Goal: Task Accomplishment & Management: Use online tool/utility

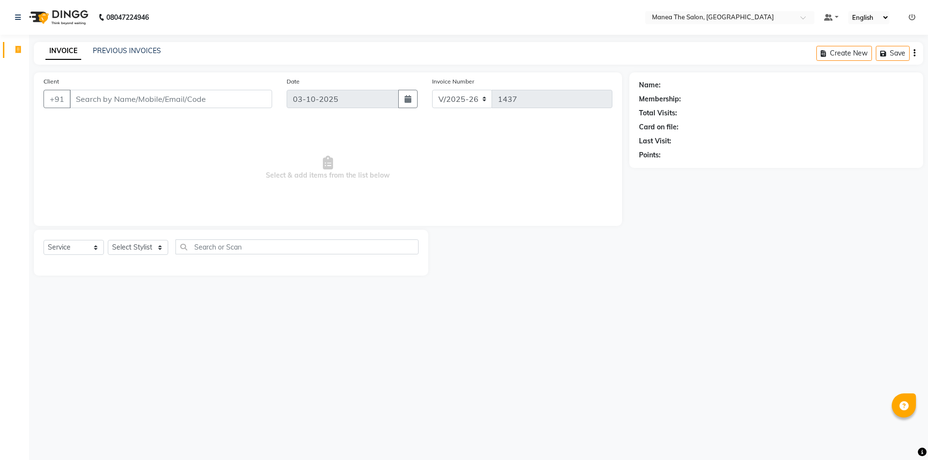
select select "6397"
select select "service"
click at [157, 50] on link "PREVIOUS INVOICES" at bounding box center [127, 50] width 68 height 9
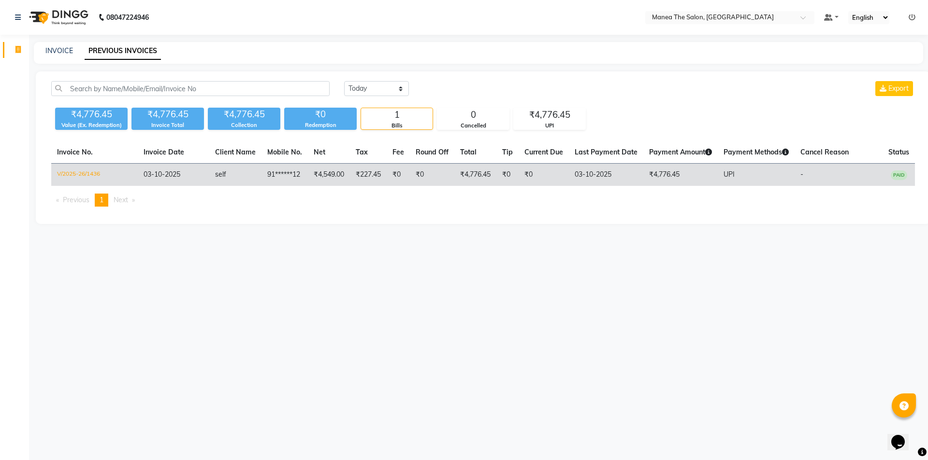
click at [180, 177] on span "03-10-2025" at bounding box center [161, 174] width 37 height 9
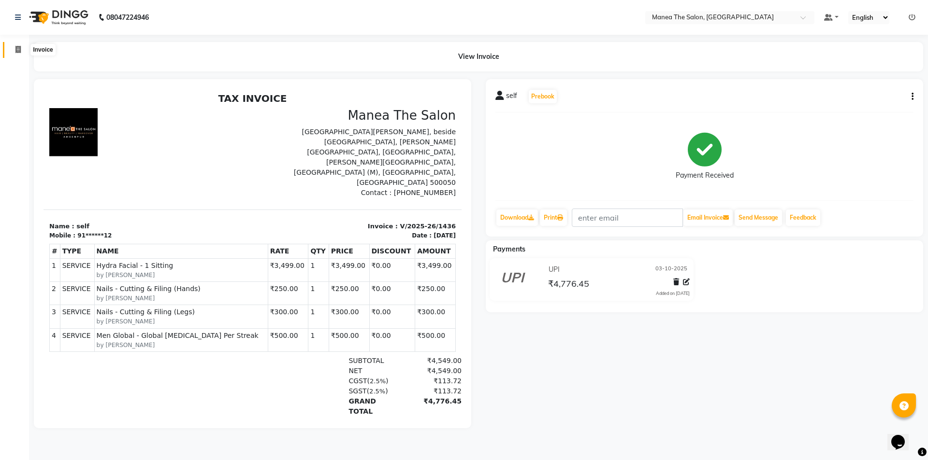
click at [19, 50] on icon at bounding box center [17, 49] width 5 height 7
select select "service"
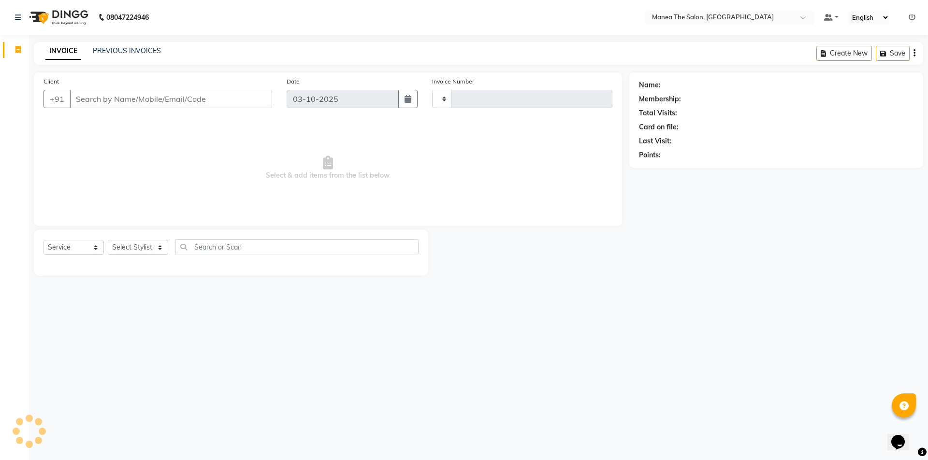
type input "1437"
select select "6397"
click at [126, 248] on select "Select Stylist [PERSON_NAME] [PERSON_NAME] Aruna [PERSON_NAME] Manager [PERSON_…" at bounding box center [138, 247] width 60 height 15
select select "64811"
click at [108, 240] on select "Select Stylist [PERSON_NAME] [PERSON_NAME] Aruna [PERSON_NAME] Manager [PERSON_…" at bounding box center [138, 247] width 60 height 15
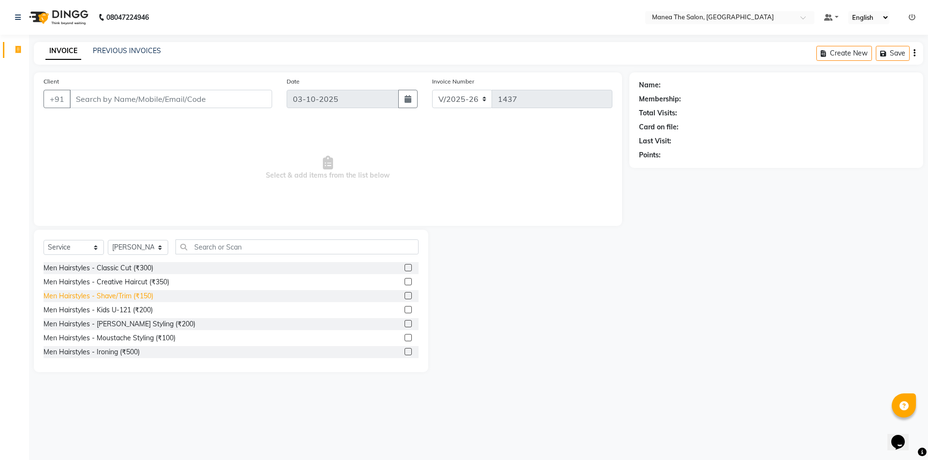
click at [135, 295] on div "Men Hairstyles - Shave/Trim (₹150)" at bounding box center [98, 296] width 110 height 10
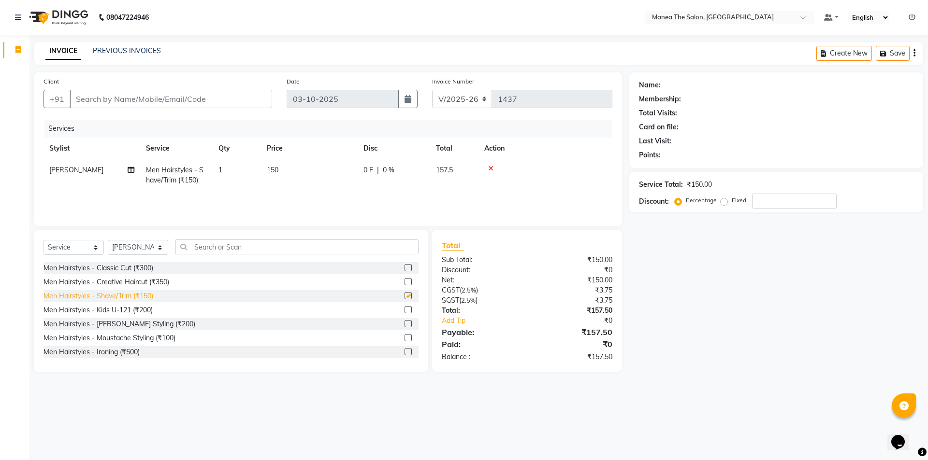
checkbox input "false"
click at [191, 100] on input "Client" at bounding box center [171, 99] width 202 height 18
type input "0"
type input "1"
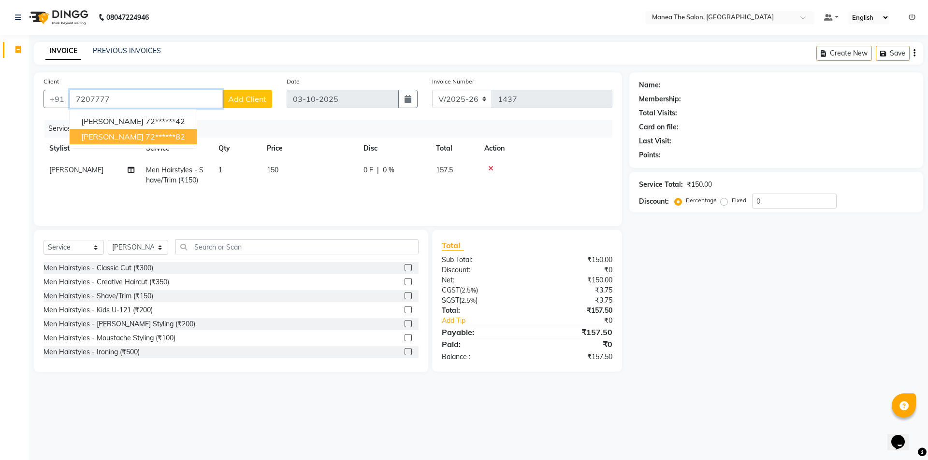
click at [95, 136] on span "[PERSON_NAME]" at bounding box center [112, 137] width 62 height 10
type input "72******82"
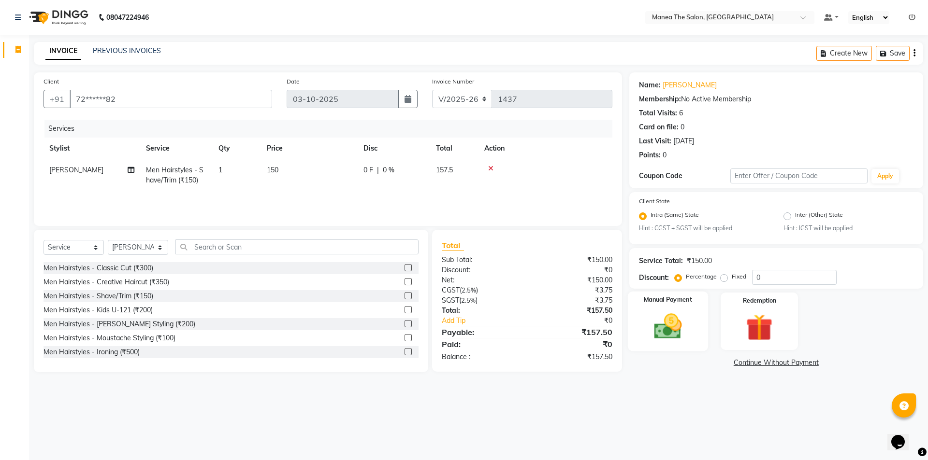
click at [663, 331] on img at bounding box center [667, 327] width 45 height 32
click at [736, 363] on span "CASH" at bounding box center [733, 363] width 21 height 11
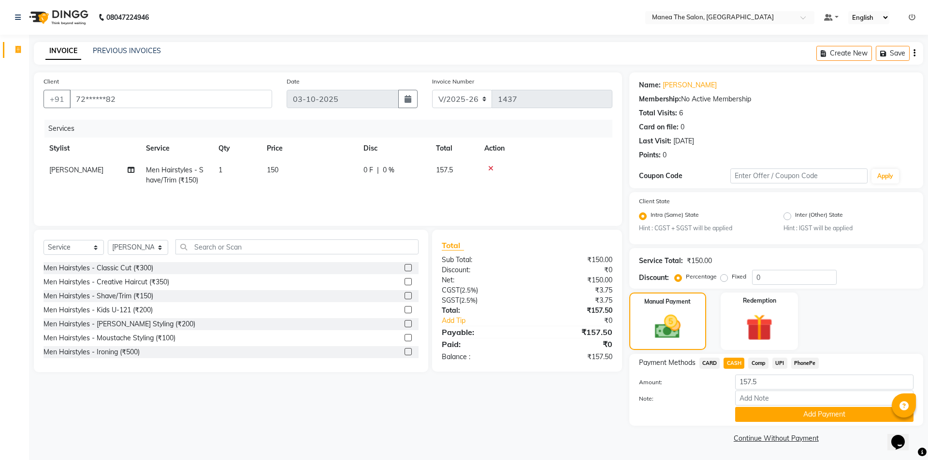
drag, startPoint x: 699, startPoint y: 354, endPoint x: 660, endPoint y: 360, distance: 39.2
drag, startPoint x: 660, startPoint y: 360, endPoint x: 509, endPoint y: 382, distance: 152.7
click at [509, 382] on div "Client +91 72******82 Date [DATE] Invoice Number V/2025 V/[PHONE_NUMBER] Servic…" at bounding box center [328, 258] width 602 height 373
click at [792, 407] on button "Add Payment" at bounding box center [824, 414] width 178 height 15
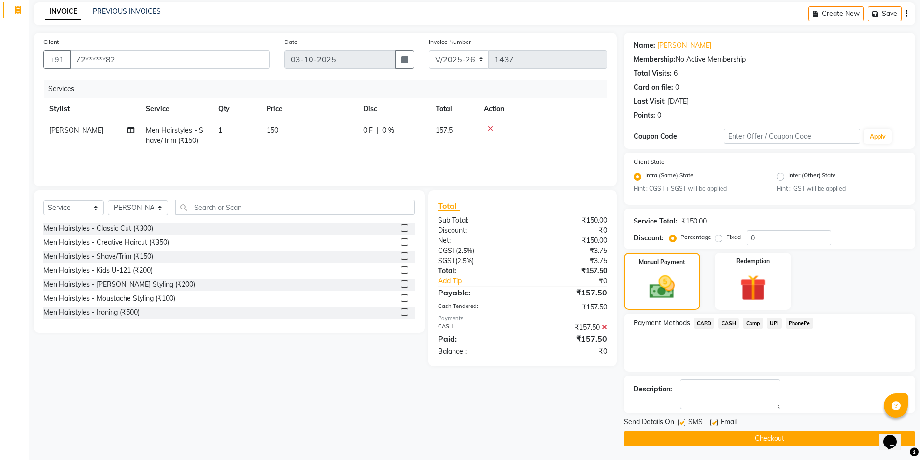
scroll to position [40, 0]
click at [777, 438] on button "Checkout" at bounding box center [769, 438] width 291 height 15
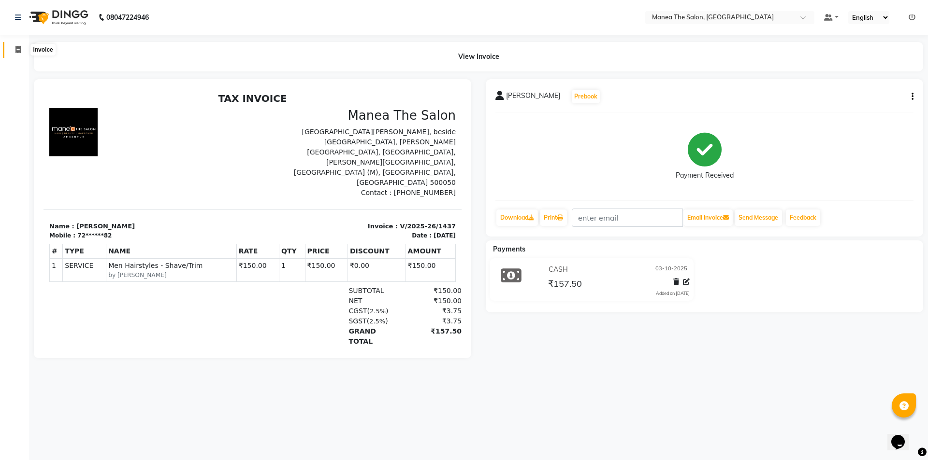
click at [23, 52] on span at bounding box center [18, 49] width 17 height 11
select select "6397"
select select "service"
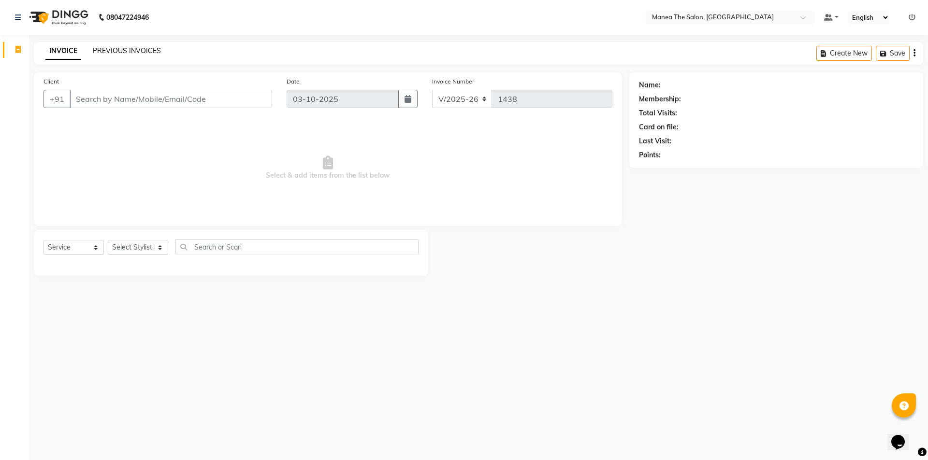
click at [120, 52] on link "PREVIOUS INVOICES" at bounding box center [127, 50] width 68 height 9
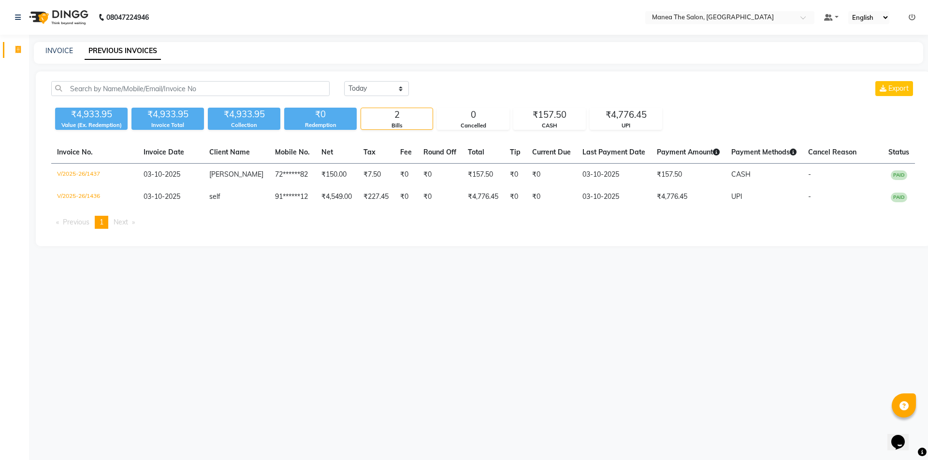
click at [9, 52] on link "Invoice" at bounding box center [14, 50] width 23 height 16
select select "6397"
select select "service"
